Goal: Find specific page/section: Find specific page/section

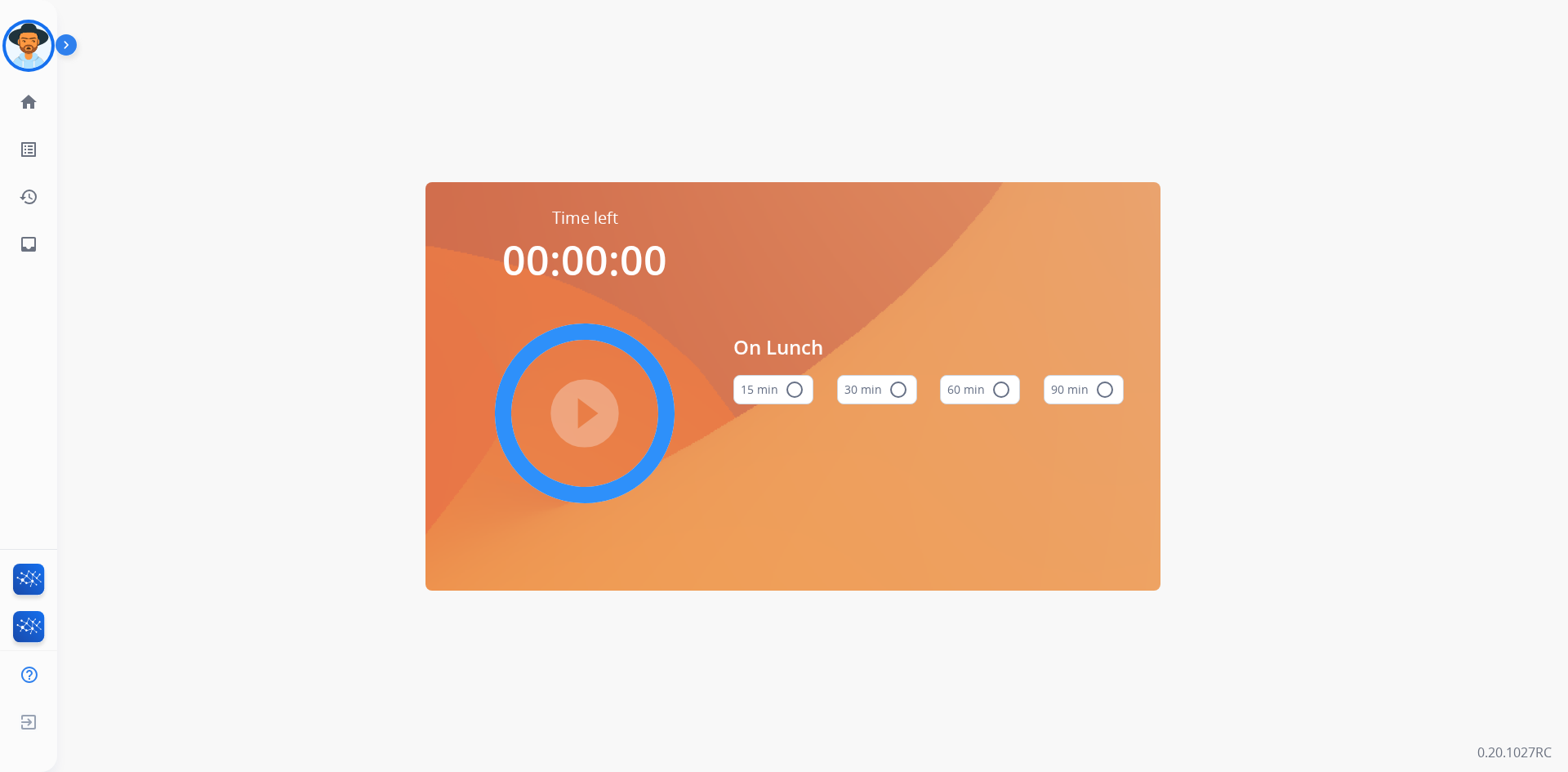
click at [62, 49] on img at bounding box center [70, 47] width 28 height 31
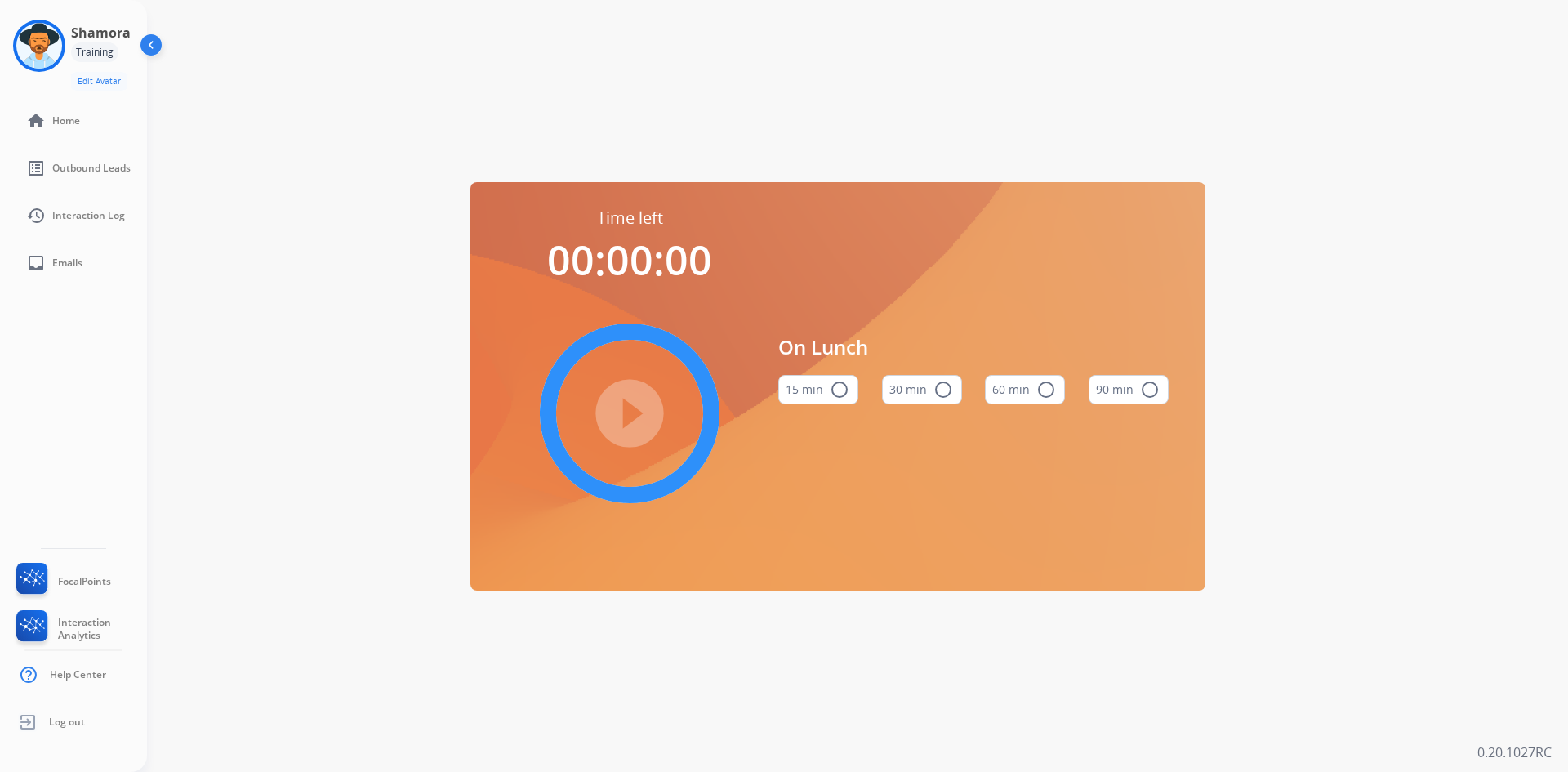
click at [116, 47] on div "Training" at bounding box center [94, 52] width 47 height 20
click at [153, 46] on img at bounding box center [153, 47] width 31 height 31
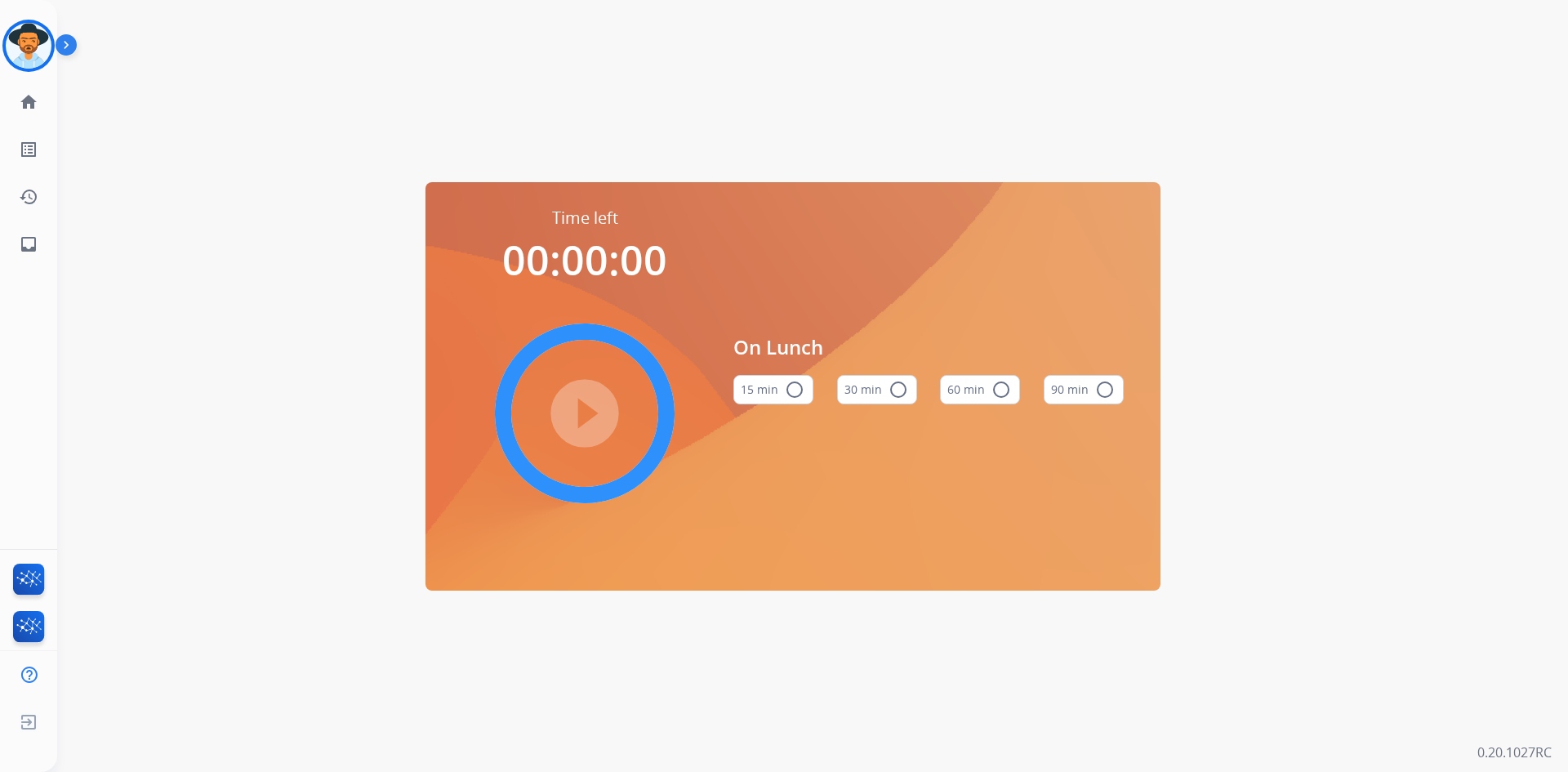
click at [73, 43] on img at bounding box center [70, 47] width 28 height 31
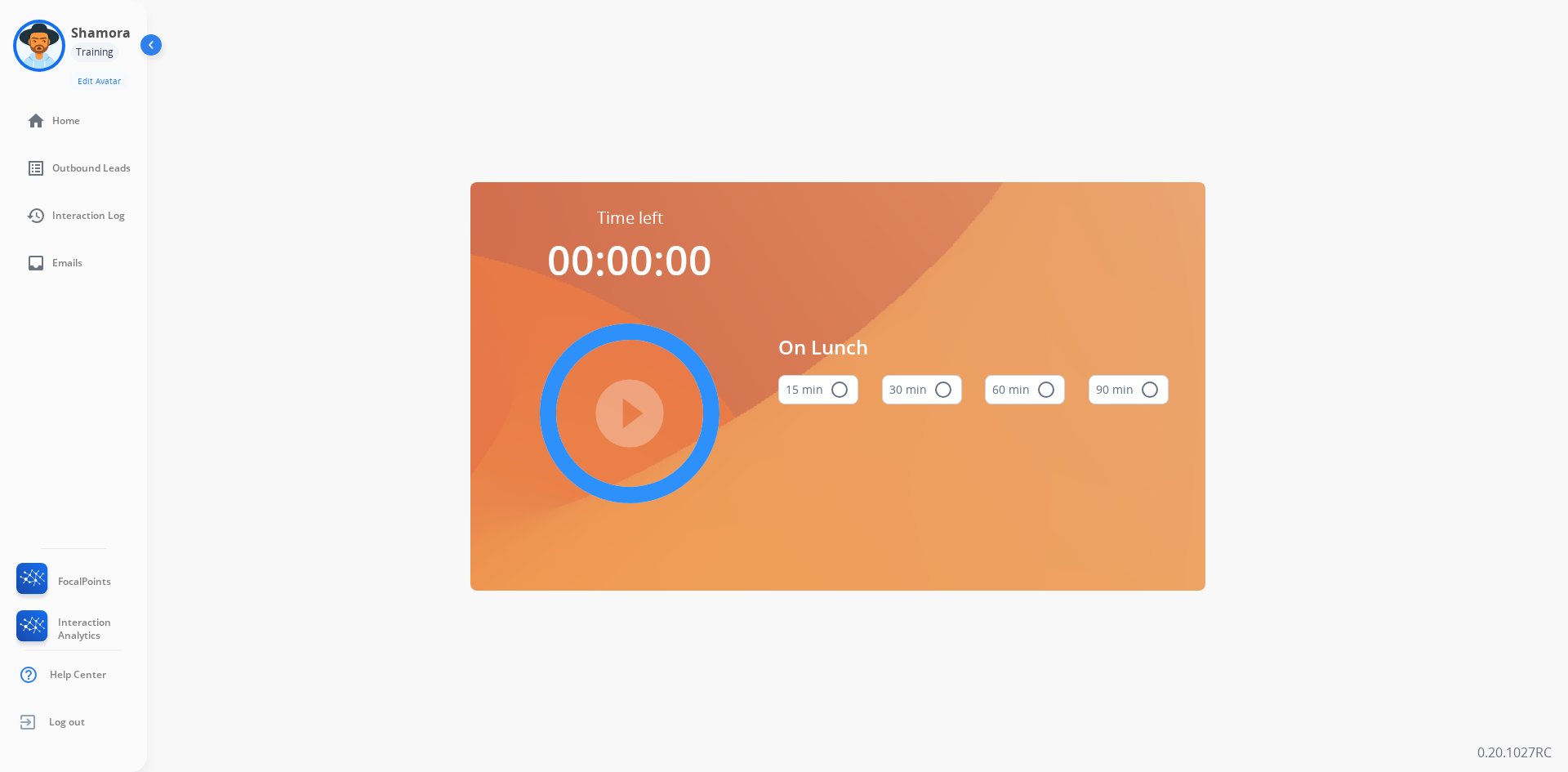
click at [153, 43] on img at bounding box center [153, 47] width 31 height 31
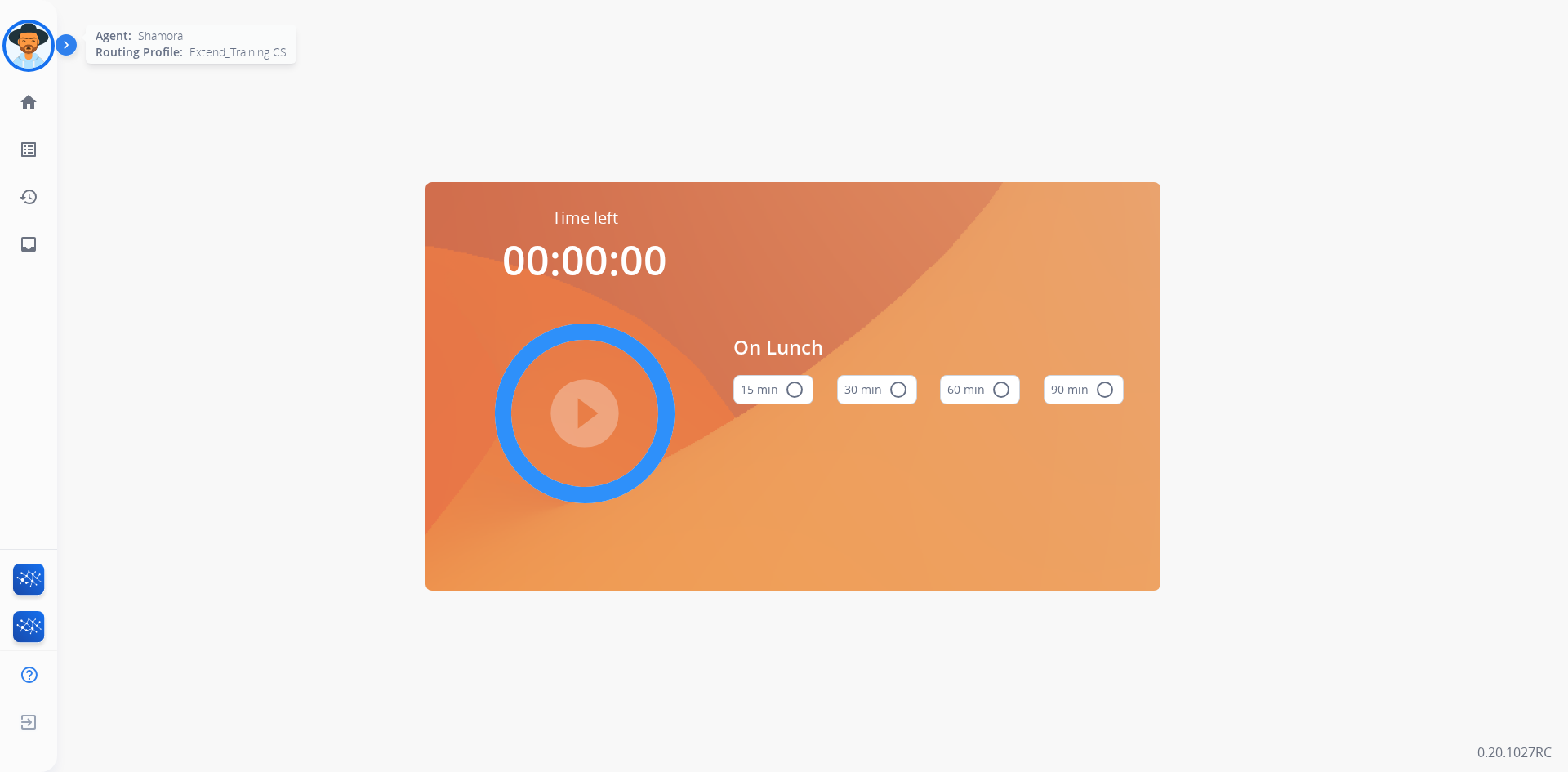
click at [45, 41] on img at bounding box center [28, 46] width 46 height 46
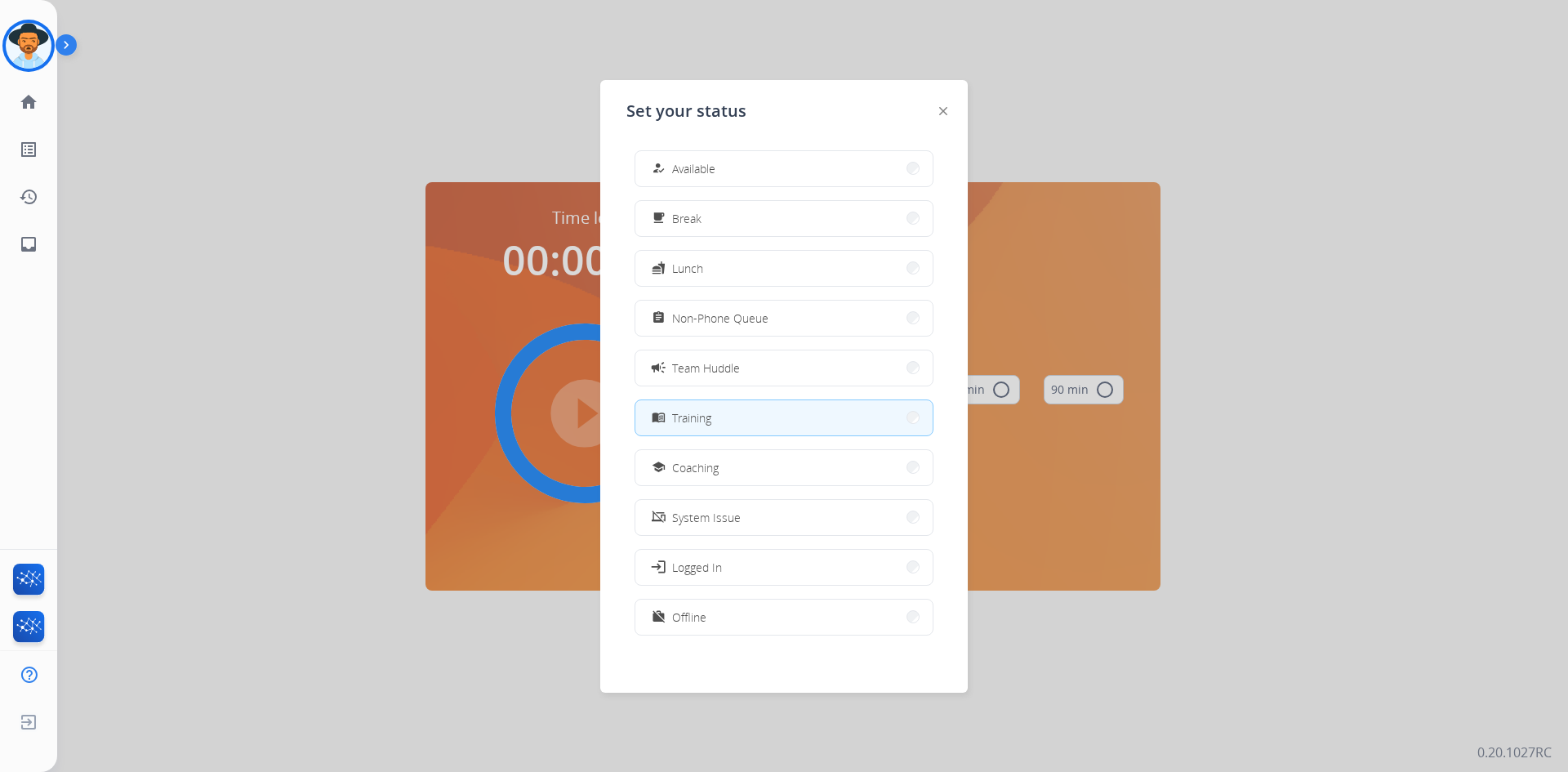
click at [733, 412] on button "menu_book Training" at bounding box center [784, 418] width 298 height 35
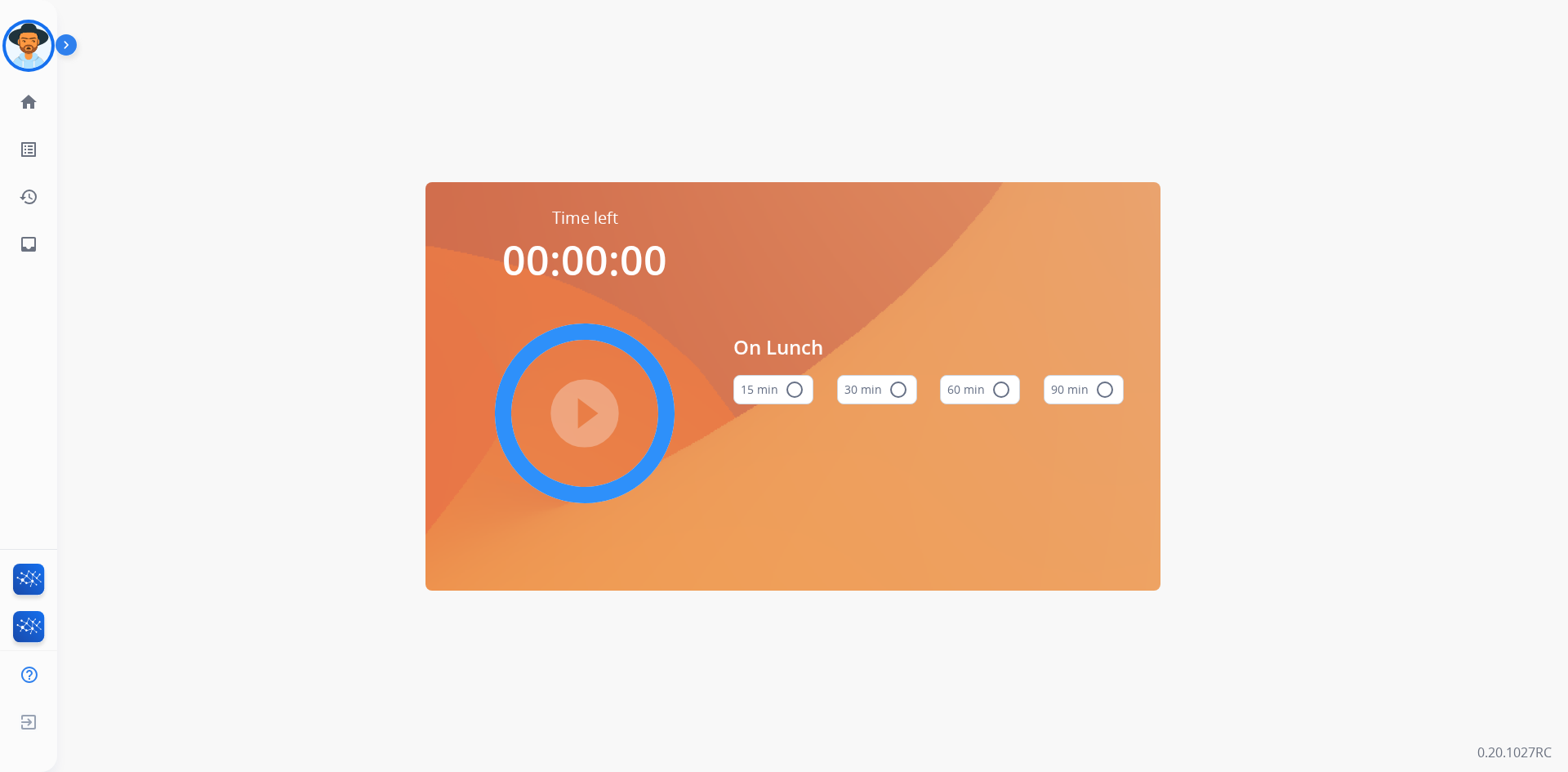
click at [258, 157] on div "Time left 00:00:00 play_circle_filled On Lunch 15 min radio_button_unchecked 30…" at bounding box center [792, 386] width 1471 height 772
click at [28, 102] on mat-icon "home" at bounding box center [28, 101] width 20 height 20
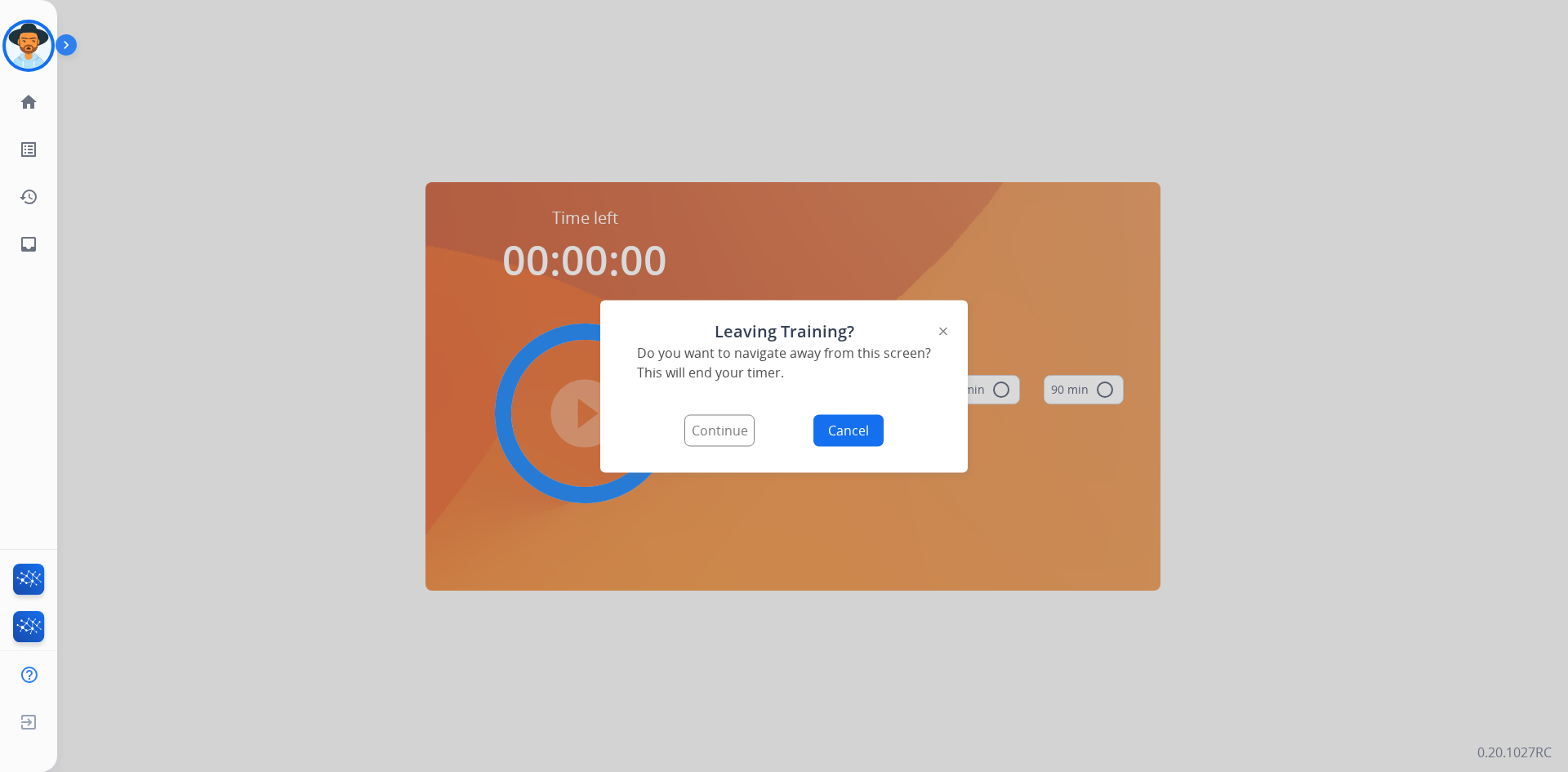
click at [844, 433] on button "Cancel" at bounding box center [849, 430] width 71 height 32
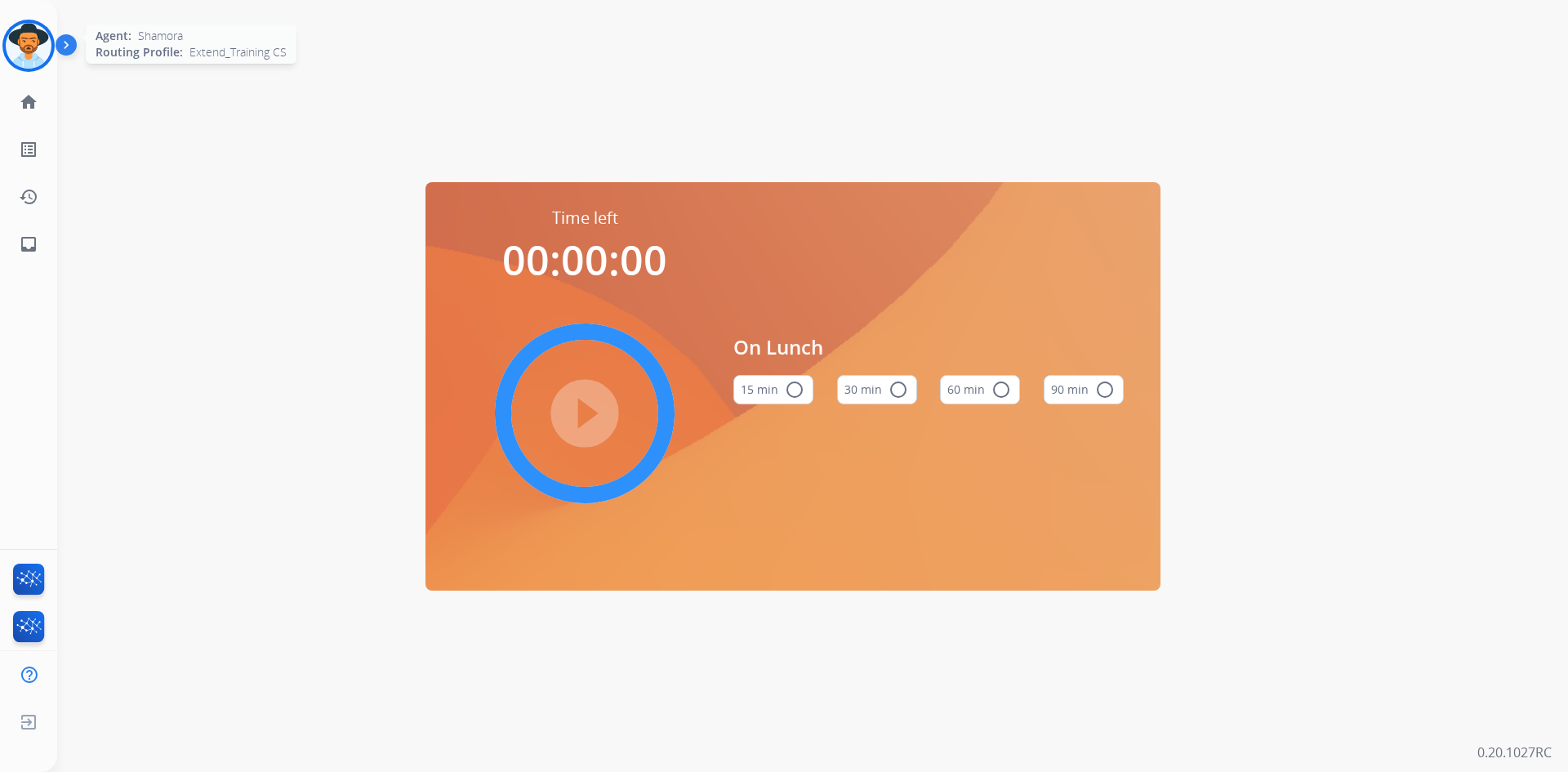
click at [28, 37] on img at bounding box center [28, 46] width 46 height 46
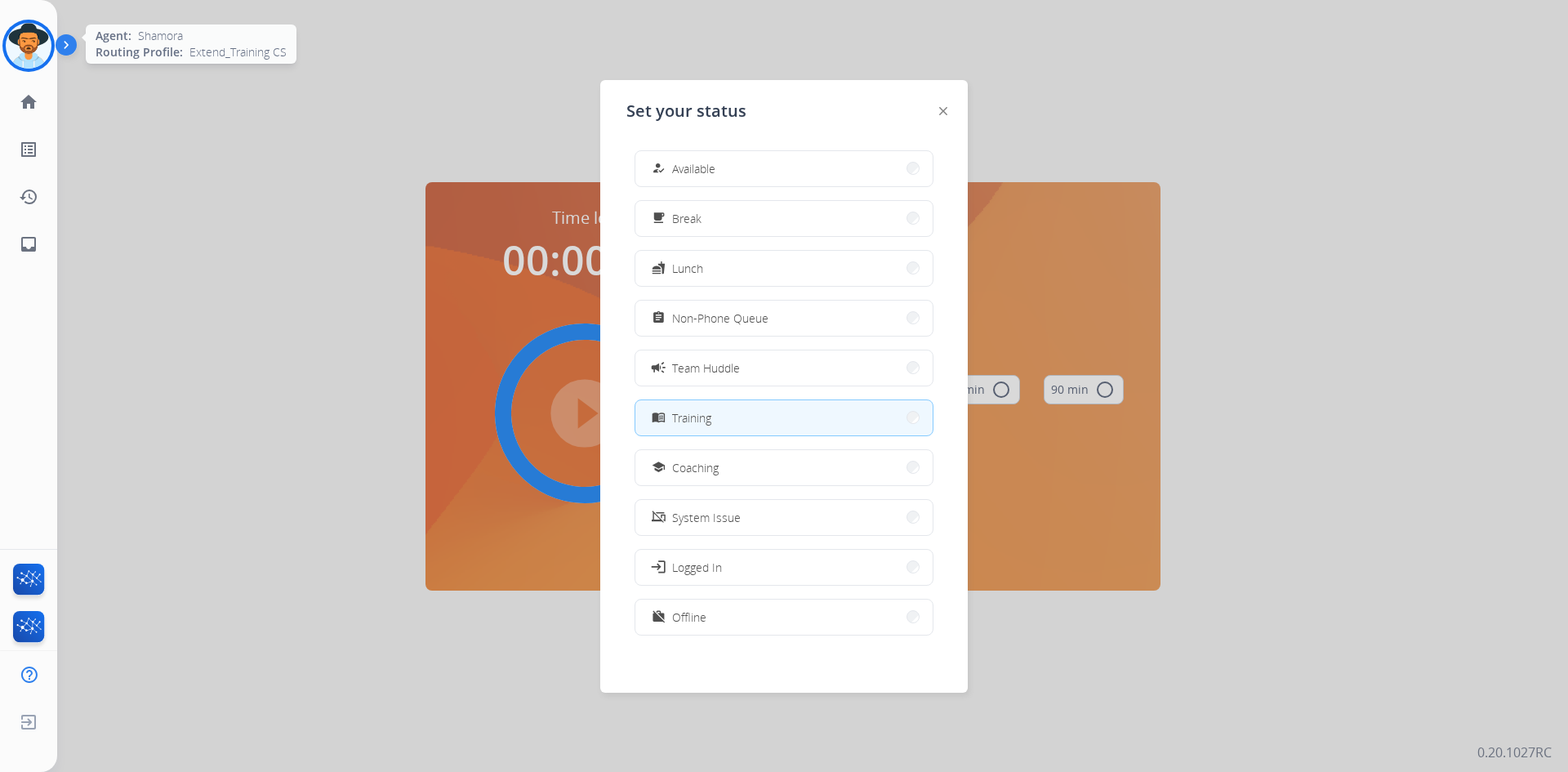
click at [33, 37] on img at bounding box center [28, 46] width 46 height 46
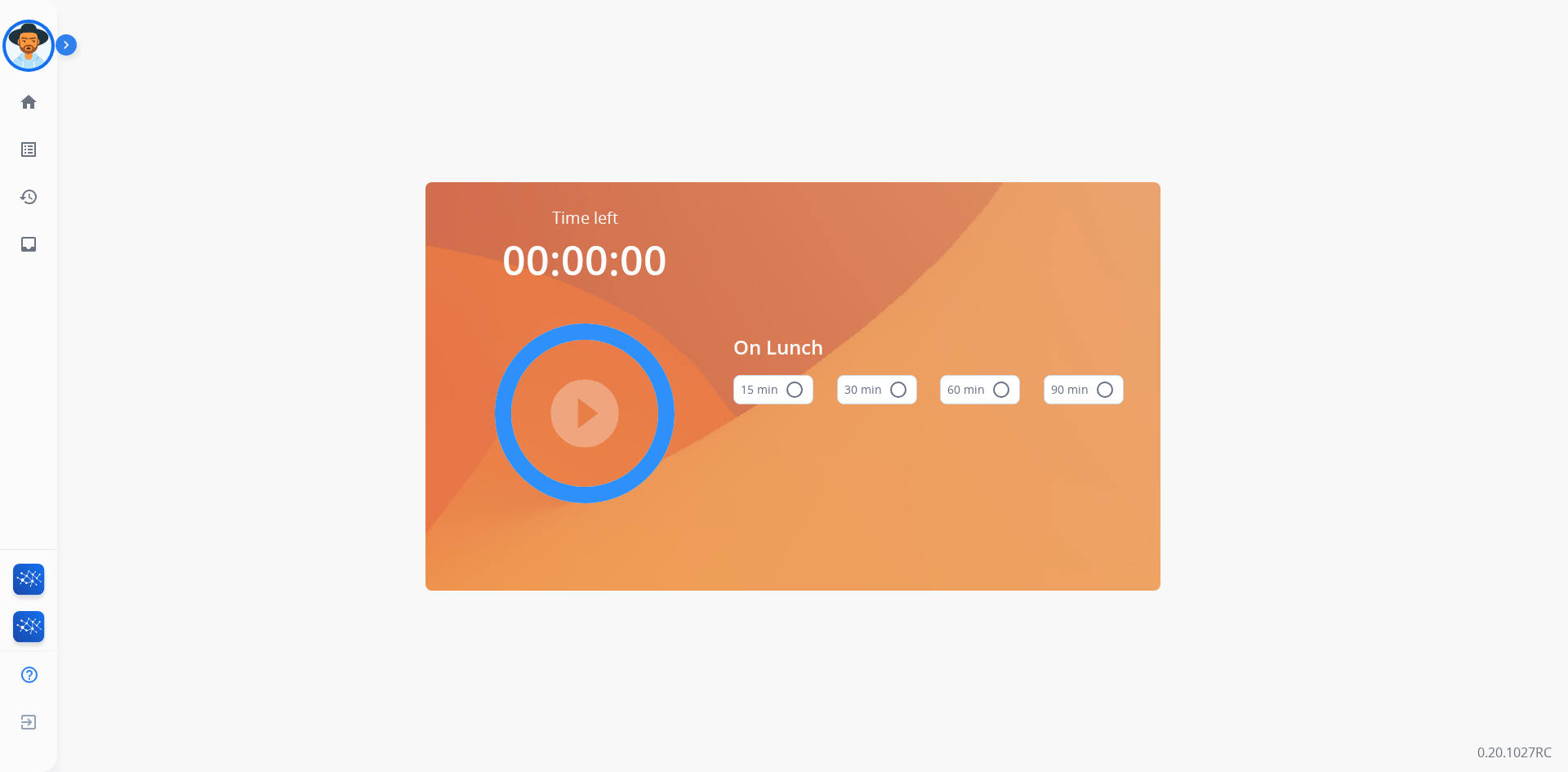
drag, startPoint x: 33, startPoint y: 37, endPoint x: 294, endPoint y: 197, distance: 306.1
click at [294, 197] on div "Time left 00:00:00 play_circle_filled On Lunch 15 min radio_button_unchecked 30…" at bounding box center [792, 386] width 1471 height 772
